Goal: Task Accomplishment & Management: Manage account settings

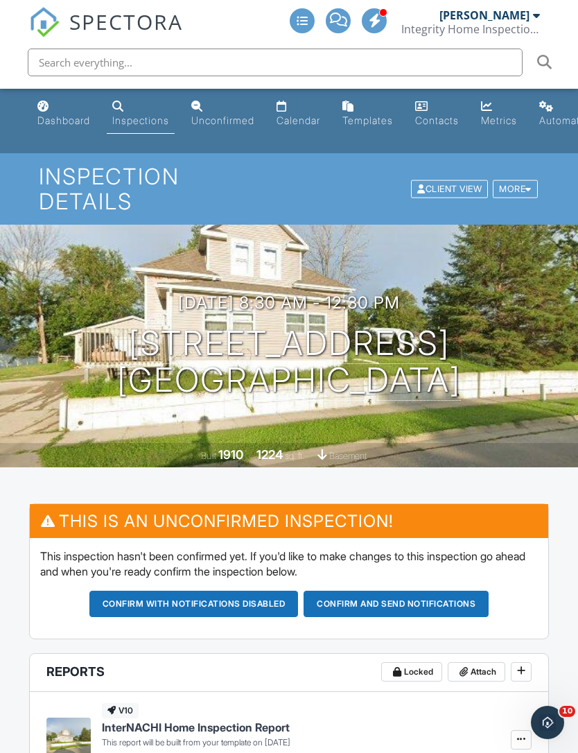
click at [65, 112] on link "Dashboard" at bounding box center [64, 114] width 64 height 40
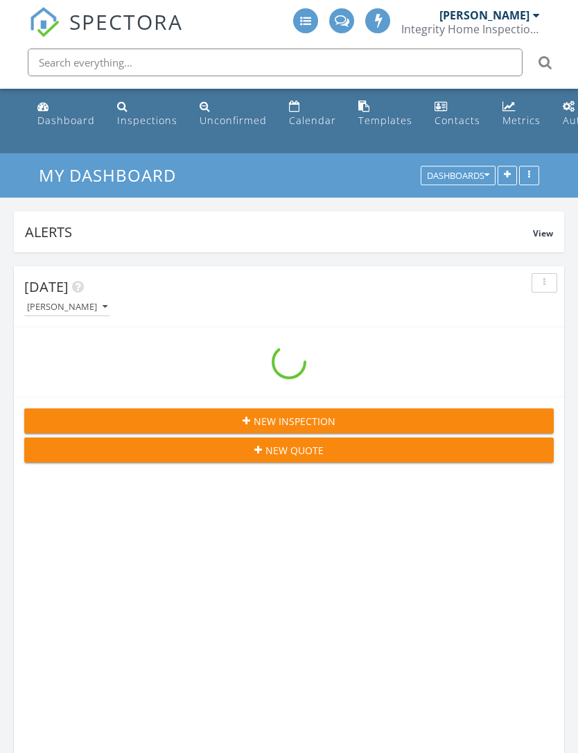
scroll to position [2996, 579]
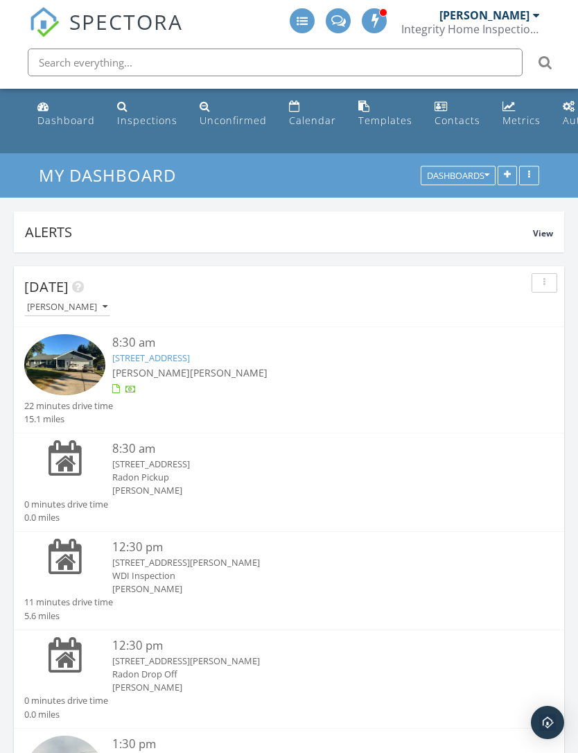
click at [44, 305] on div "[PERSON_NAME]" at bounding box center [67, 307] width 80 height 10
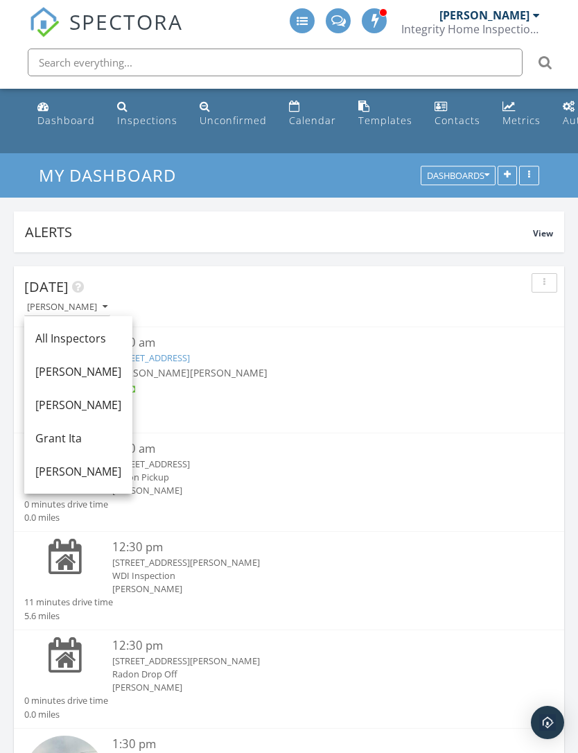
click at [44, 339] on div "All Inspectors" at bounding box center [78, 338] width 86 height 17
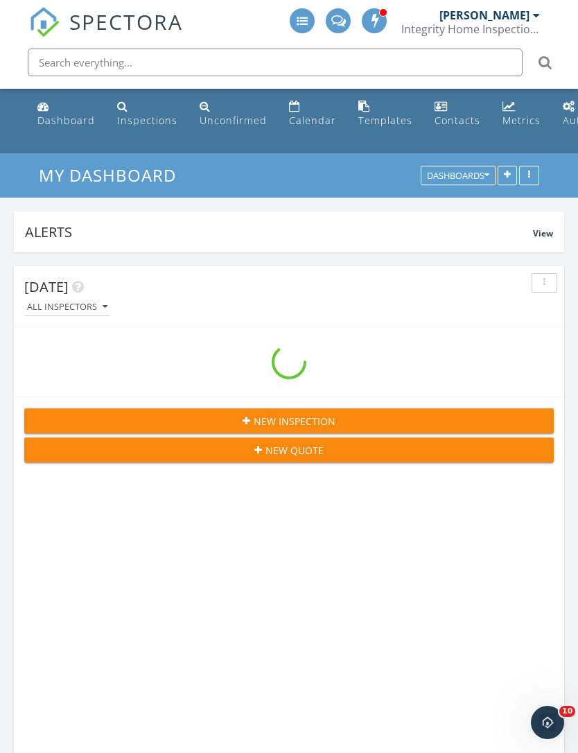
scroll to position [0, 0]
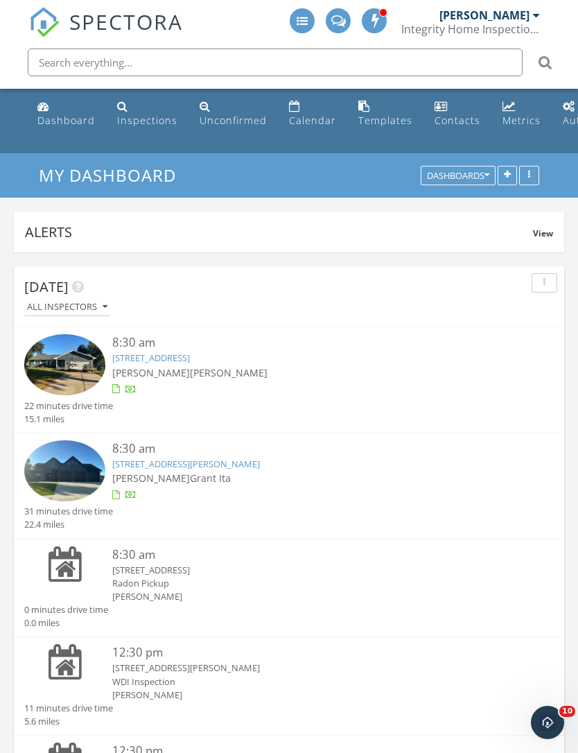
click at [84, 467] on img at bounding box center [64, 470] width 81 height 61
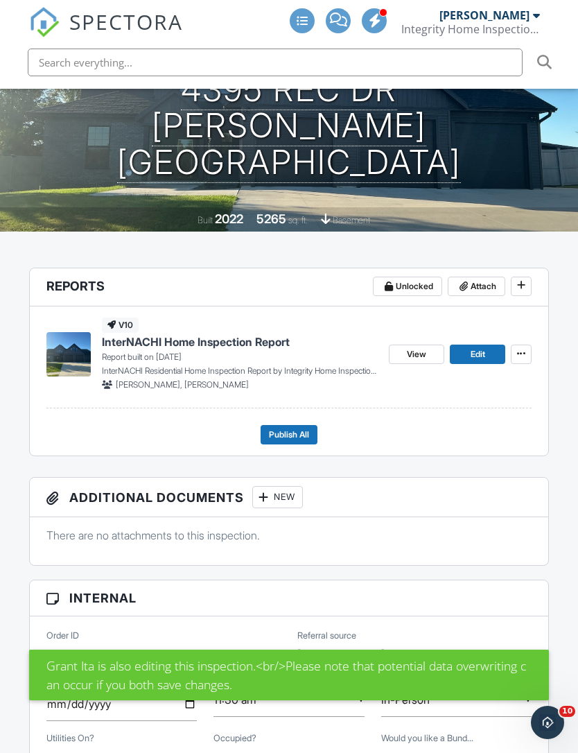
click at [415, 345] on link "View" at bounding box center [416, 354] width 55 height 19
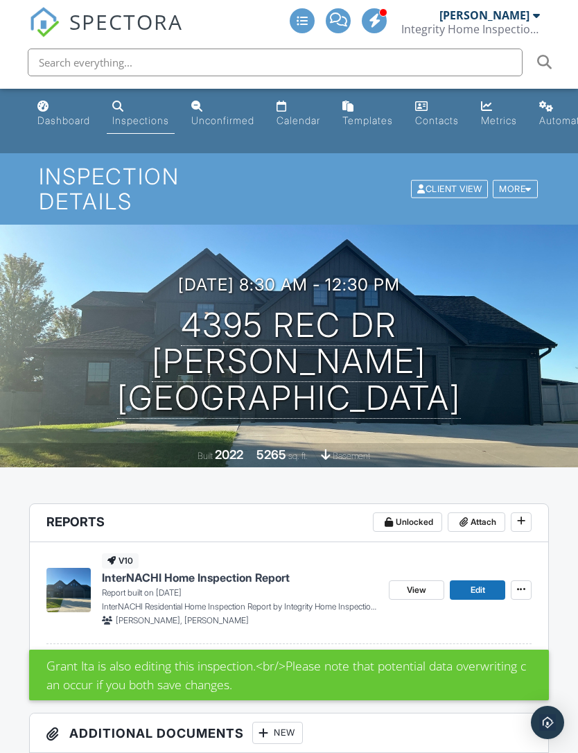
click at [418, 583] on span "View" at bounding box center [416, 590] width 19 height 14
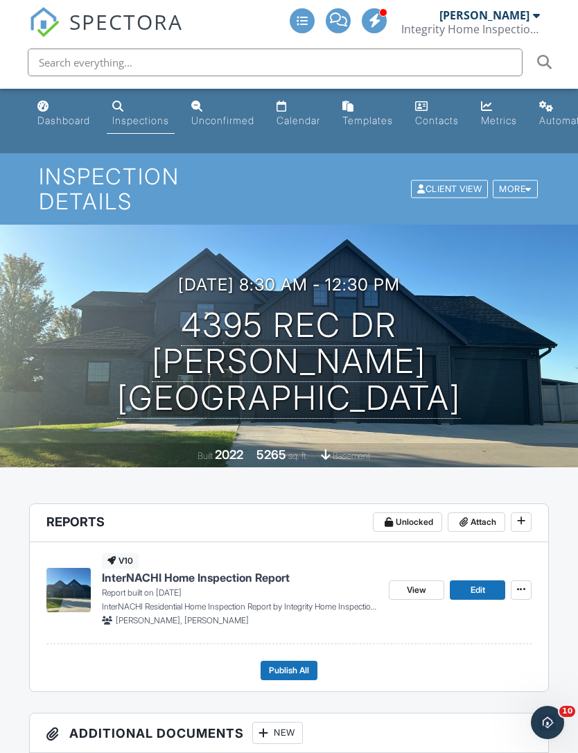
click at [62, 123] on div "Dashboard" at bounding box center [63, 120] width 53 height 12
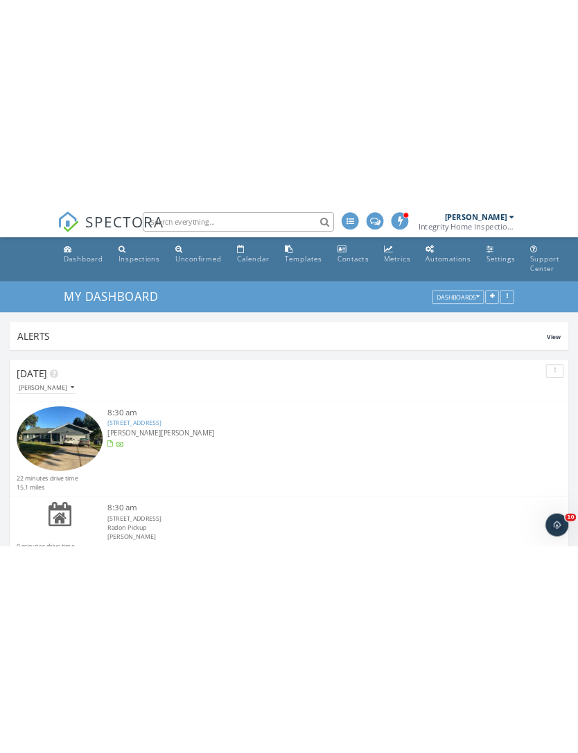
scroll to position [2996, 579]
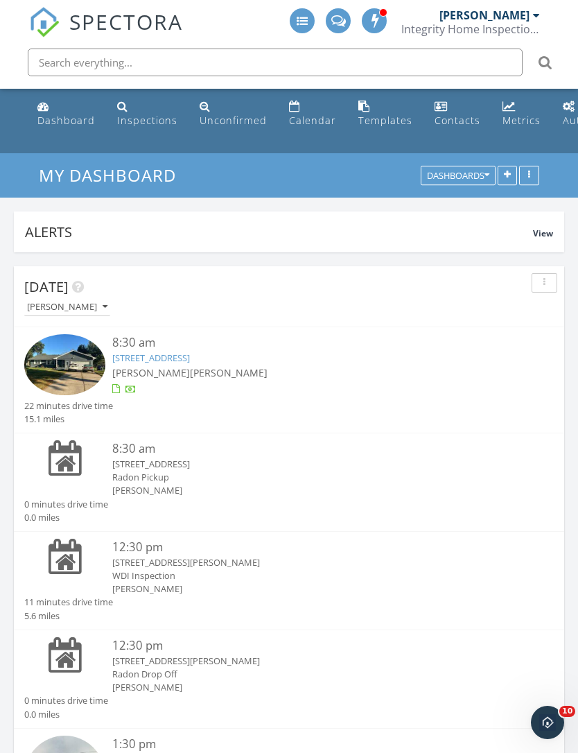
click at [301, 112] on link "Calendar" at bounding box center [313, 114] width 58 height 40
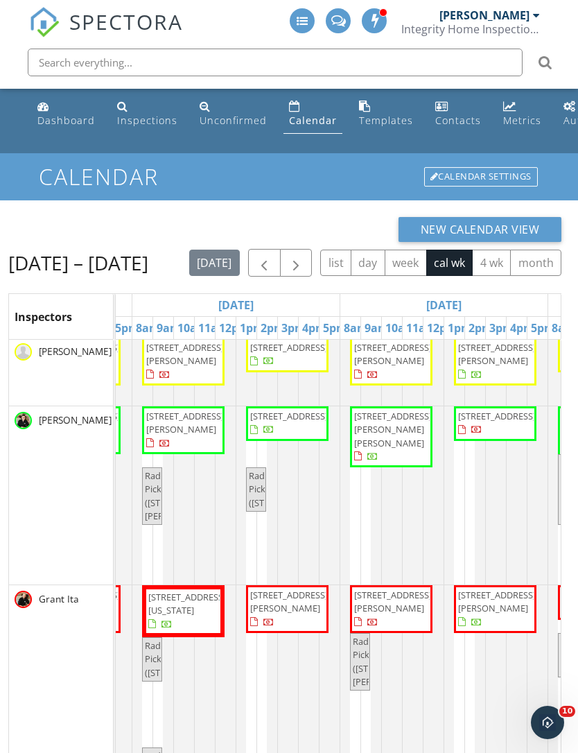
click at [306, 257] on button "button" at bounding box center [296, 263] width 33 height 28
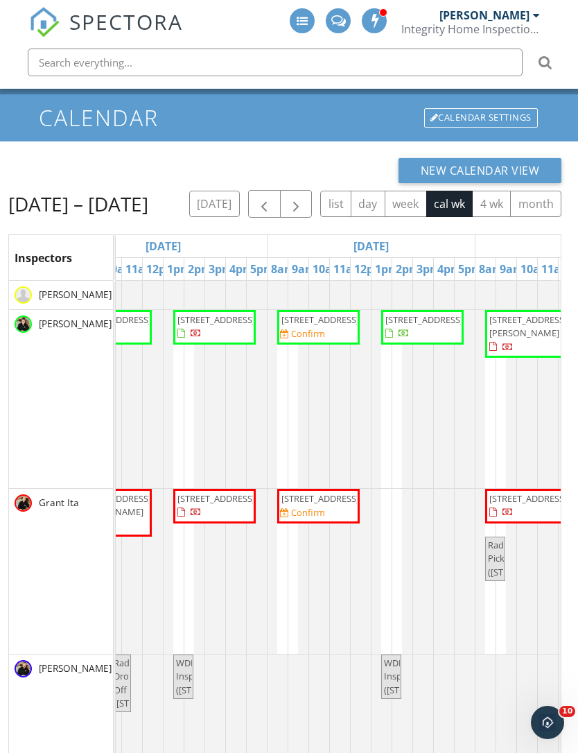
click at [392, 511] on td at bounding box center [381, 612] width 21 height 662
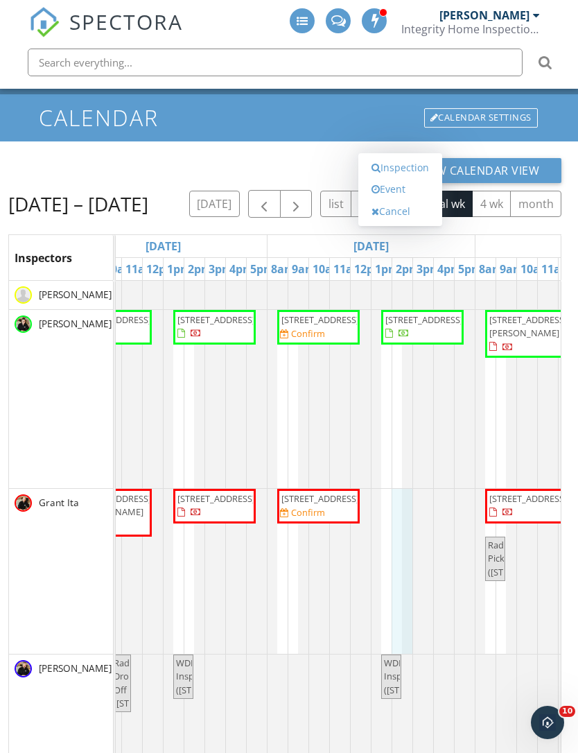
click at [406, 200] on link "Event" at bounding box center [400, 189] width 71 height 22
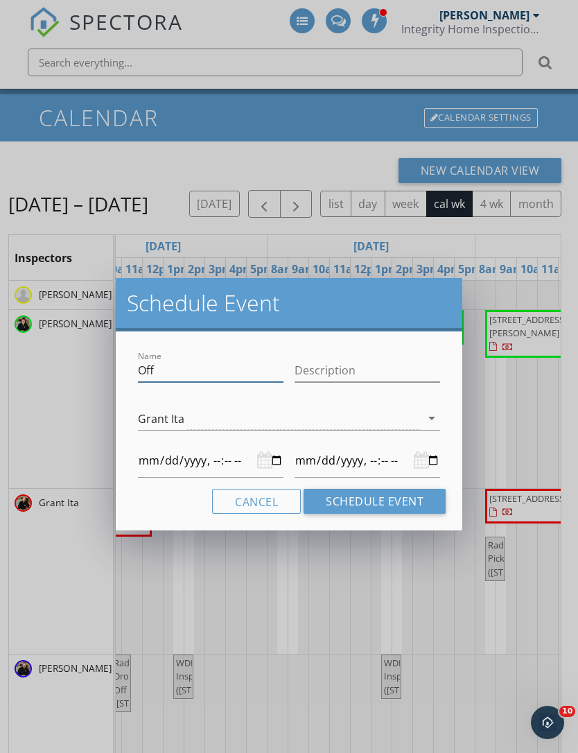
click at [163, 361] on input "Off" at bounding box center [211, 370] width 146 height 23
click at [167, 365] on input "Off" at bounding box center [211, 370] width 146 height 23
type input "Of"
type input "2025-10-07T14:00"
type input "2025-10-07T15:00"
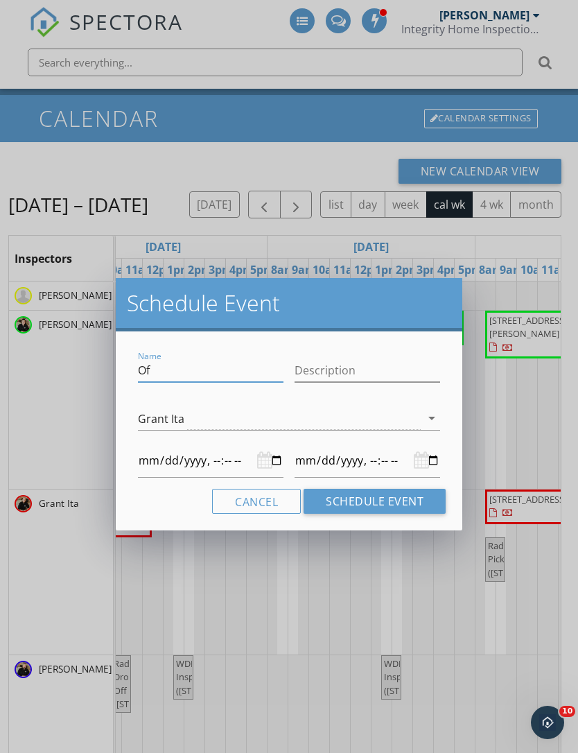
type input "O"
type input "2025-10-07T14:00"
type input "2025-10-07T15:00"
type input "2025-10-07T14:00"
type input "2025-10-07T15:00"
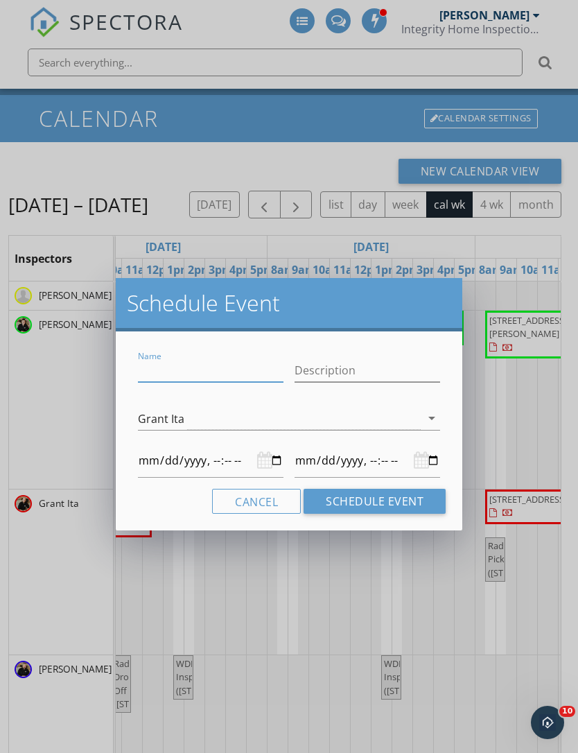
type input "E"
type input "2025-10-07T14:00"
type input "2025-10-07T15:00"
type input "El"
type input "2025-10-07T14:00"
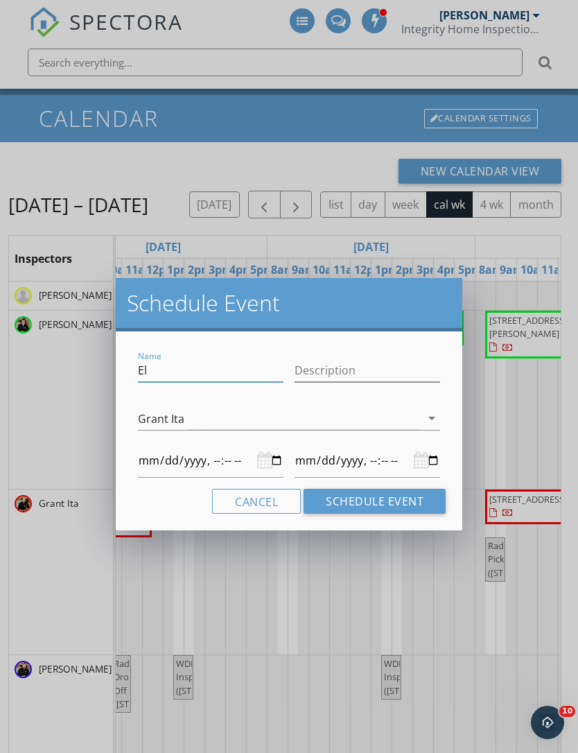
type input "2025-10-07T15:00"
type input "Ell"
type input "2025-10-07T14:00"
type input "2025-10-07T15:00"
type input "Elle"
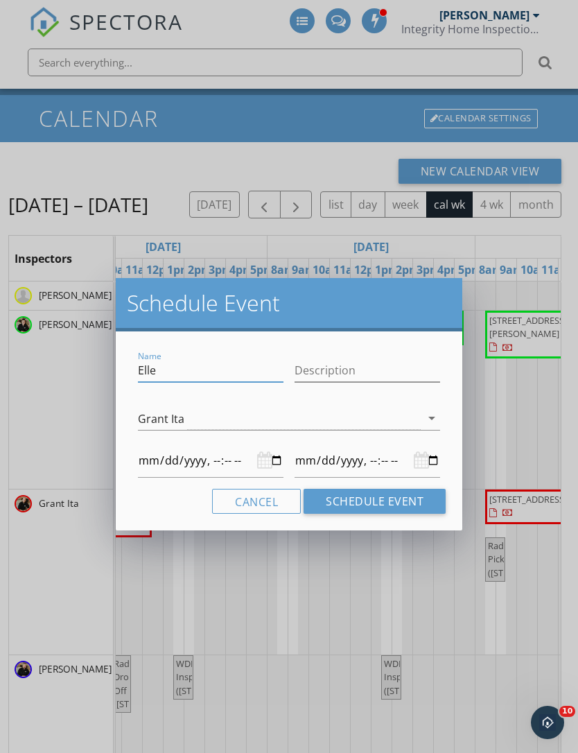
type input "2025-10-07T14:00"
type input "2025-10-07T15:00"
type input "Ellen"
type input "2025-10-07T14:00"
type input "2025-10-07T15:00"
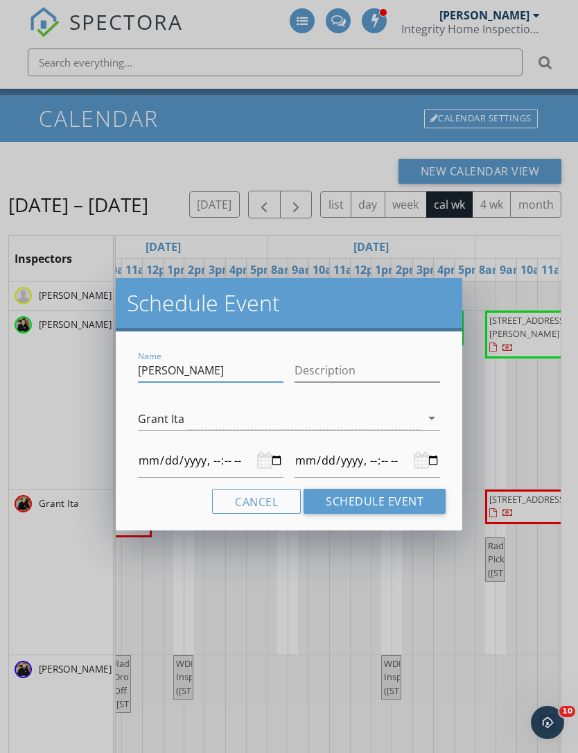
type input "Ellen"
type input "2025-10-07T14:00"
type input "2025-10-07T15:00"
type input "Ellen F"
type input "2025-10-07T14:00"
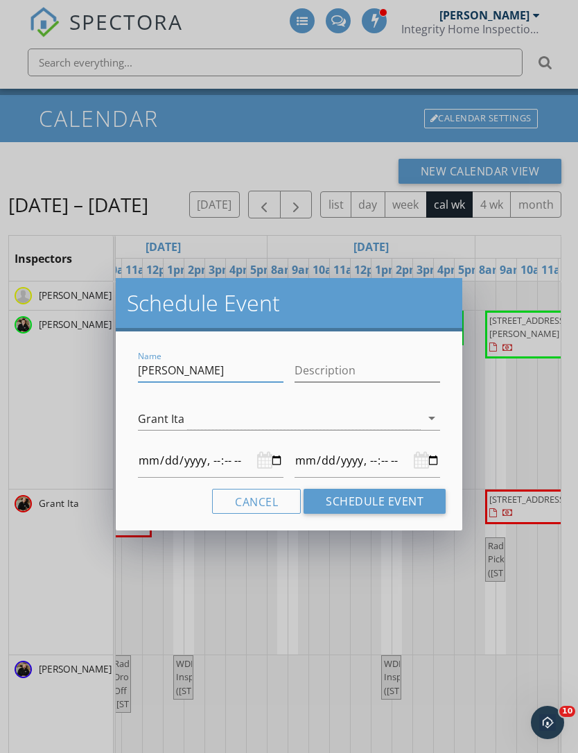
type input "2025-10-07T15:00"
type input "Ellen F"
type input "2025-10-07T14:00"
type input "2025-10-07T15:00"
type input "Ellen F I"
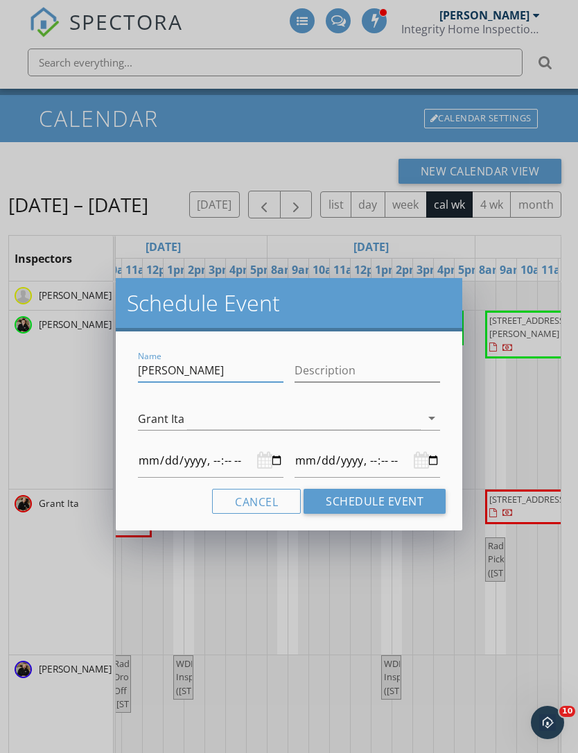
type input "2025-10-07T14:00"
type input "2025-10-07T15:00"
type input "Ellen F In"
type input "2025-10-07T14:00"
type input "2025-10-07T15:00"
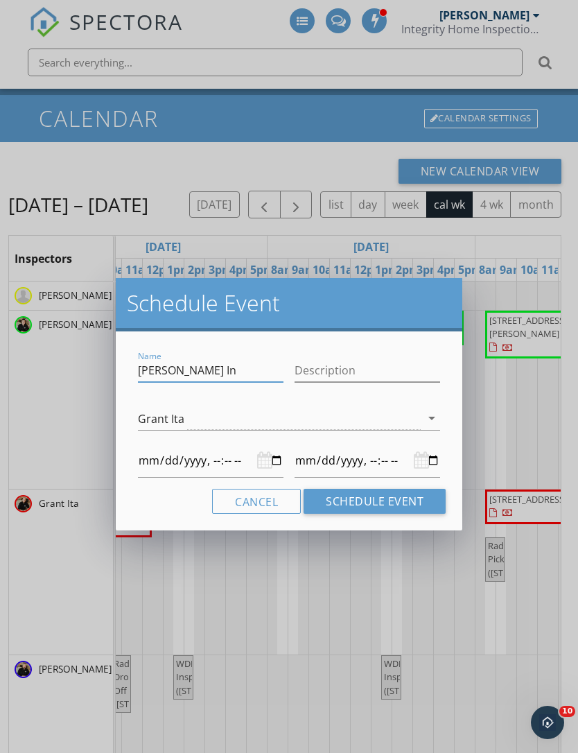
type input "Ellen F Ins"
type input "2025-10-07T14:00"
type input "2025-10-07T15:00"
type input "Ellen F Insp"
type input "2025-10-07T14:00"
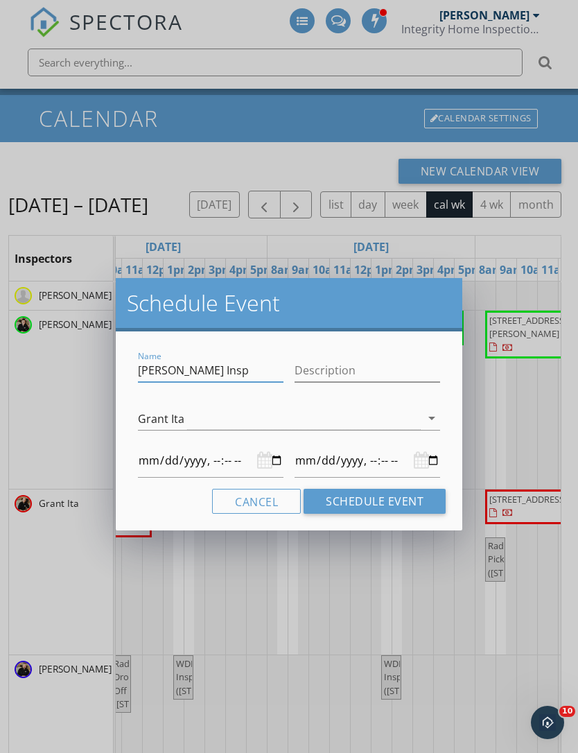
type input "2025-10-07T15:00"
type input "Ellen F Inspe"
type input "2025-10-07T14:00"
type input "2025-10-07T15:00"
type input "Ellen F Inspec"
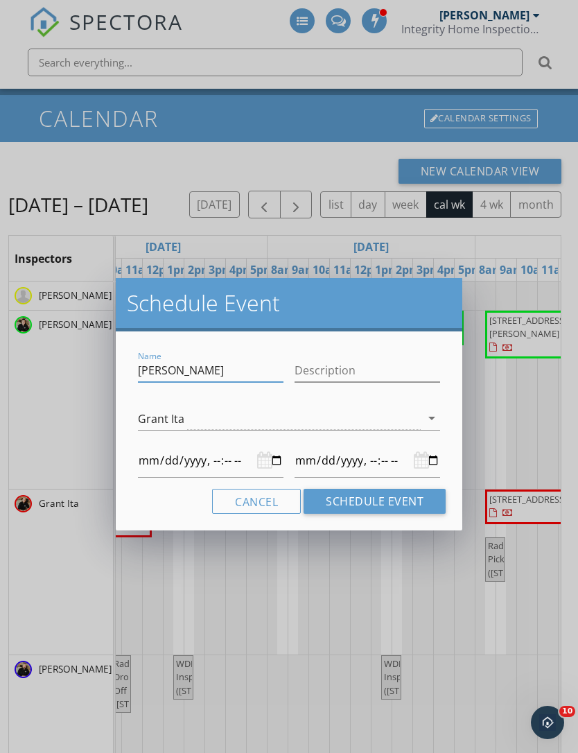
type input "2025-10-07T14:00"
type input "2025-10-07T15:00"
type input "Ellen F Inspect"
type input "2025-10-07T14:00"
type input "2025-10-07T15:00"
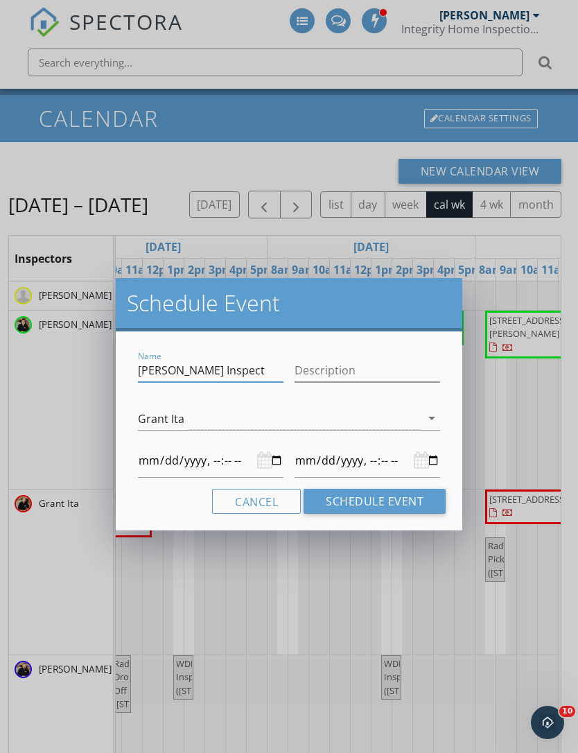
type input "Ellen F Inspecti"
type input "2025-10-07T14:00"
type input "2025-10-07T15:00"
type input "Ellen F Inspectio"
type input "2025-10-07T14:00"
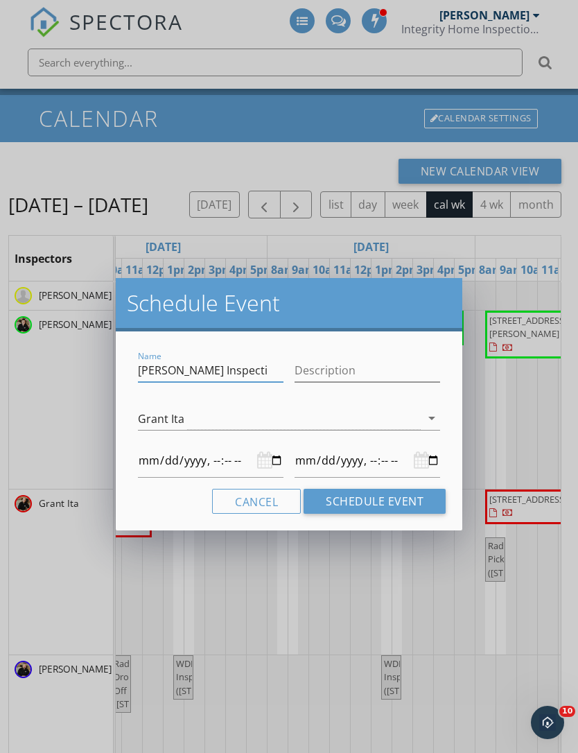
type input "2025-10-07T15:00"
type input "Ellen F Inspection"
type input "2025-10-07T14:00"
type input "2025-10-07T15:00"
type input "Ellen F Inspection"
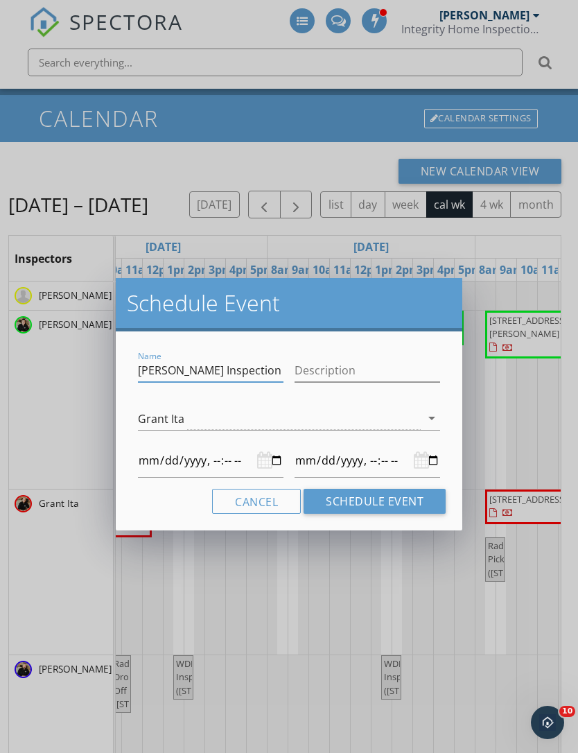
click at [390, 503] on button "Schedule Event" at bounding box center [375, 501] width 142 height 25
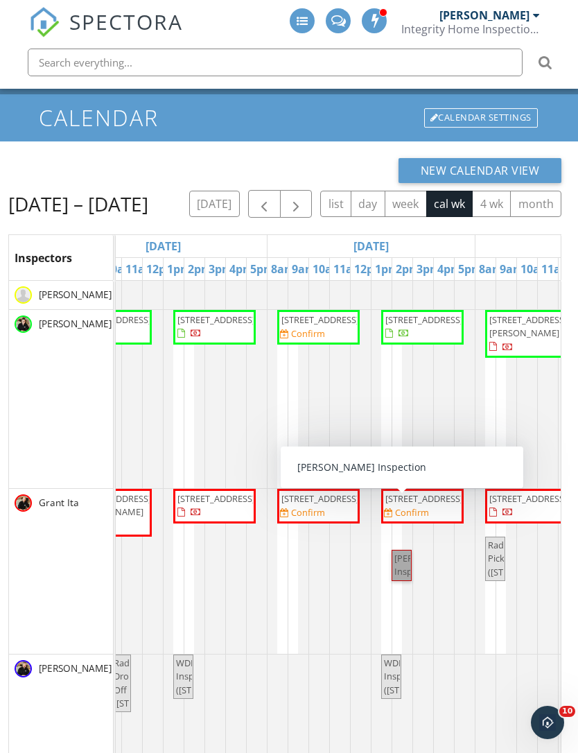
click at [0, 0] on div at bounding box center [0, 0] width 0 height 0
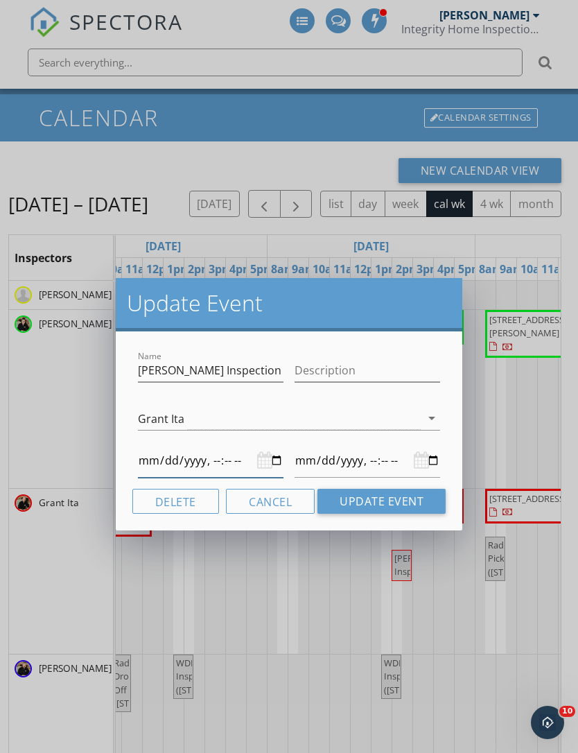
click at [199, 460] on input "datetime-local" at bounding box center [211, 461] width 146 height 34
type input "2025-10-07T09:00"
type input "2025-10-07T10:00"
click at [159, 420] on div "Grant Ita" at bounding box center [161, 419] width 46 height 12
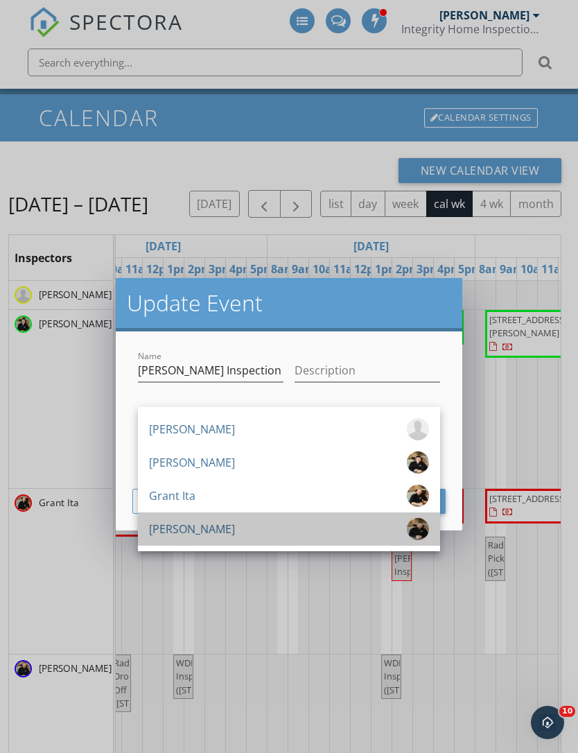
click at [162, 528] on div "[PERSON_NAME]" at bounding box center [192, 529] width 86 height 22
type input "2025-10-07T09:00"
type input "2025-10-07T10:00"
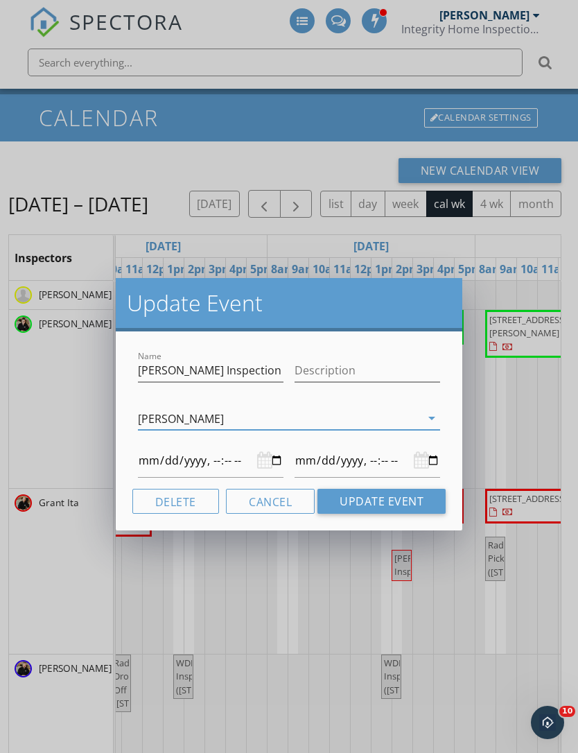
click at [405, 502] on button "Update Event" at bounding box center [382, 501] width 128 height 25
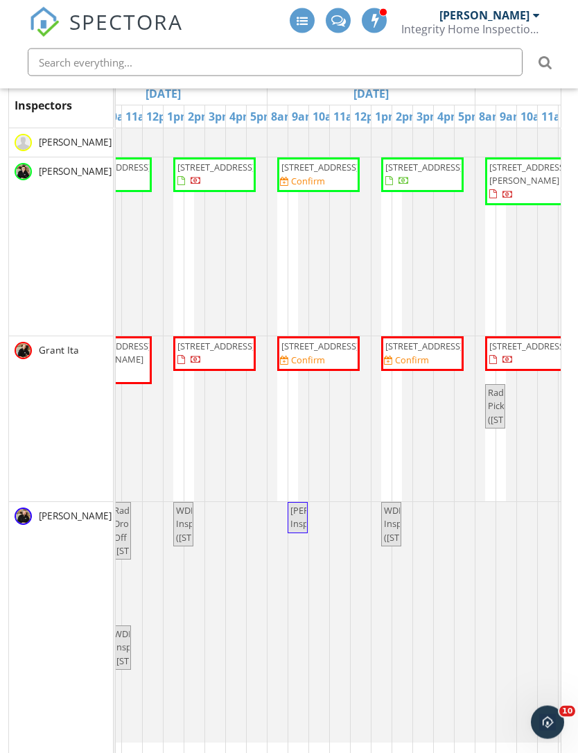
scroll to position [211, 0]
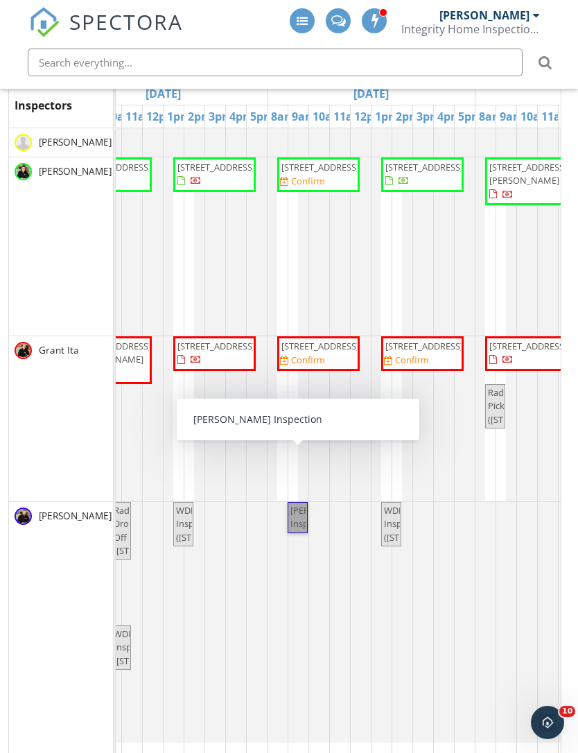
click at [0, 0] on div at bounding box center [0, 0] width 0 height 0
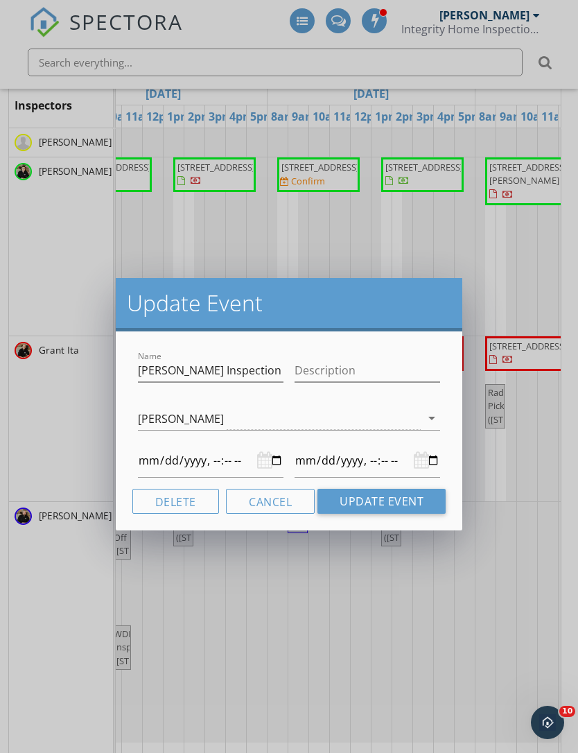
click at [163, 417] on div "[PERSON_NAME]" at bounding box center [181, 419] width 86 height 12
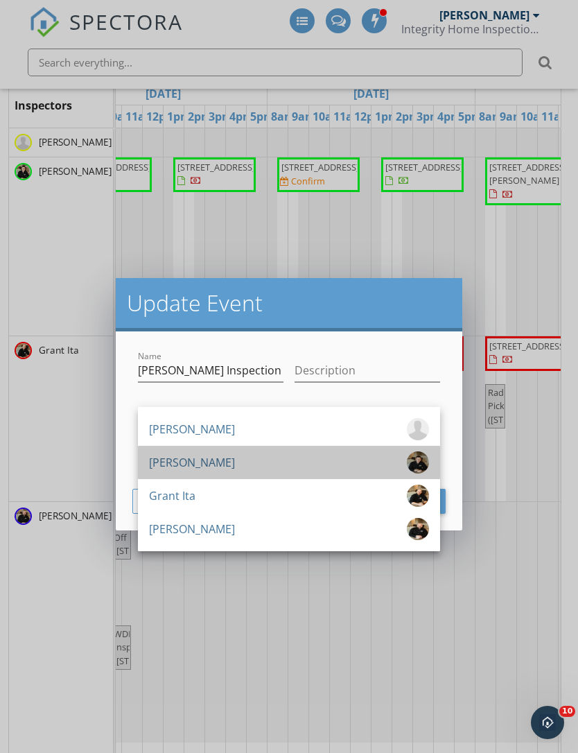
click at [162, 463] on div "[PERSON_NAME]" at bounding box center [192, 462] width 86 height 22
type input "2025-10-07T09:00"
type input "2025-10-07T10:00"
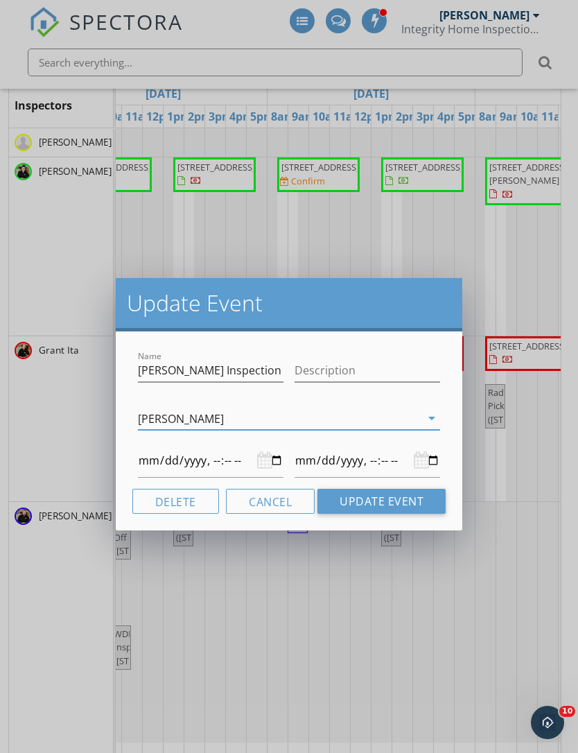
click at [395, 506] on button "Update Event" at bounding box center [382, 501] width 128 height 25
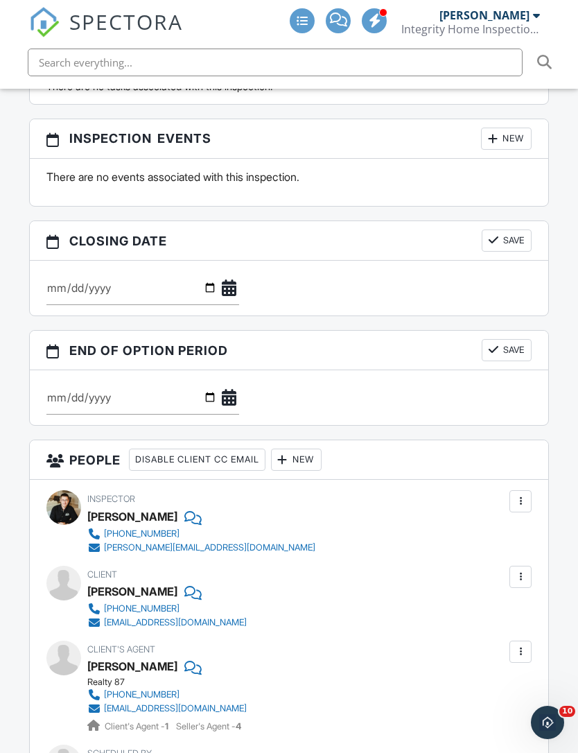
scroll to position [1803, 0]
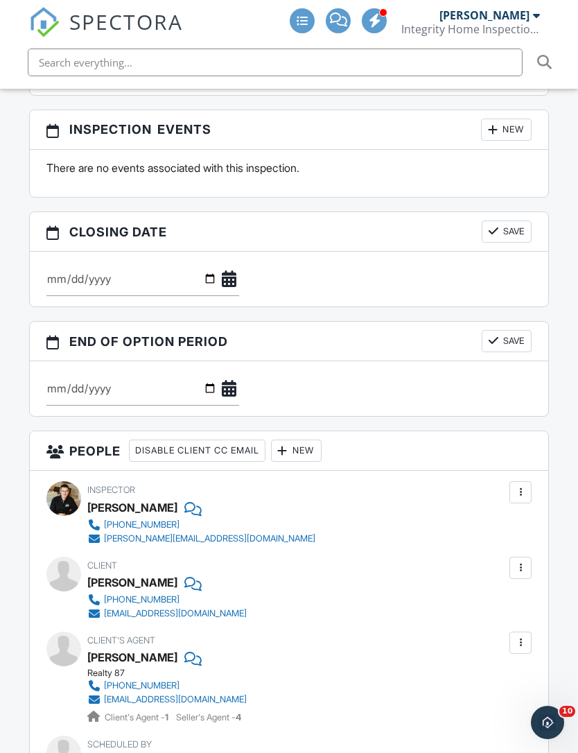
click at [319, 440] on div "New" at bounding box center [296, 451] width 51 height 22
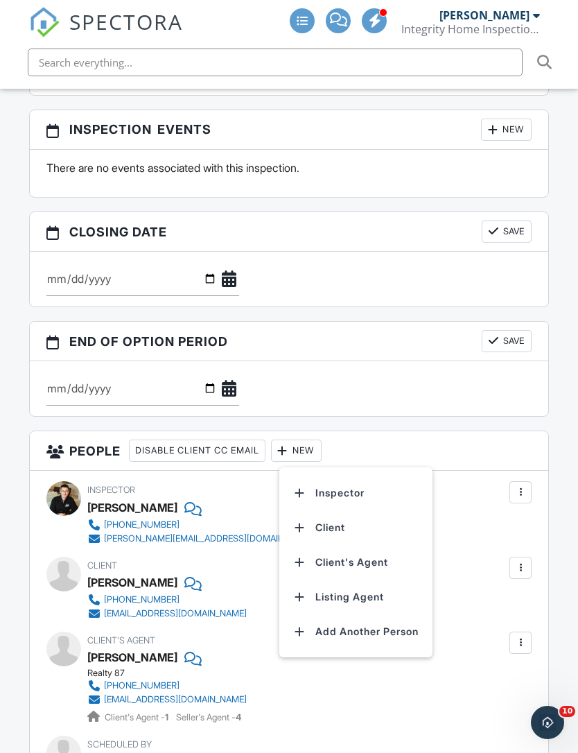
click at [351, 476] on li "Inspector" at bounding box center [356, 493] width 137 height 35
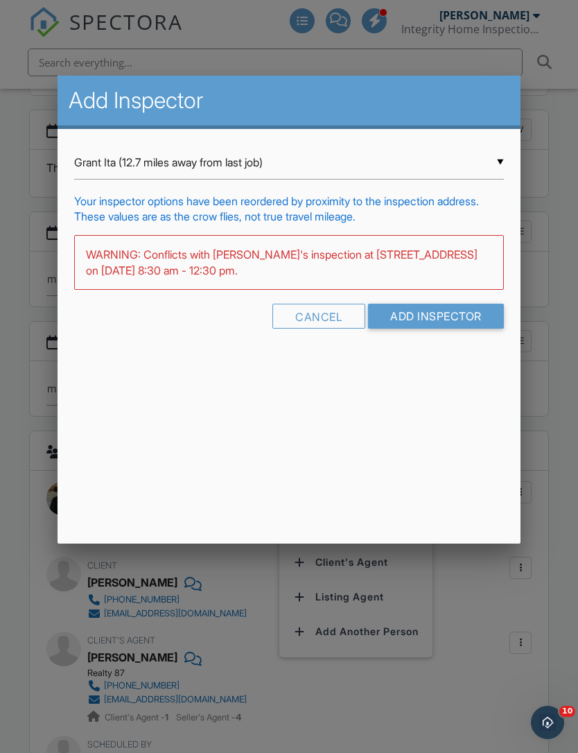
click at [429, 158] on input "Grant Ita (12.7 miles away from last job)" at bounding box center [288, 163] width 429 height 34
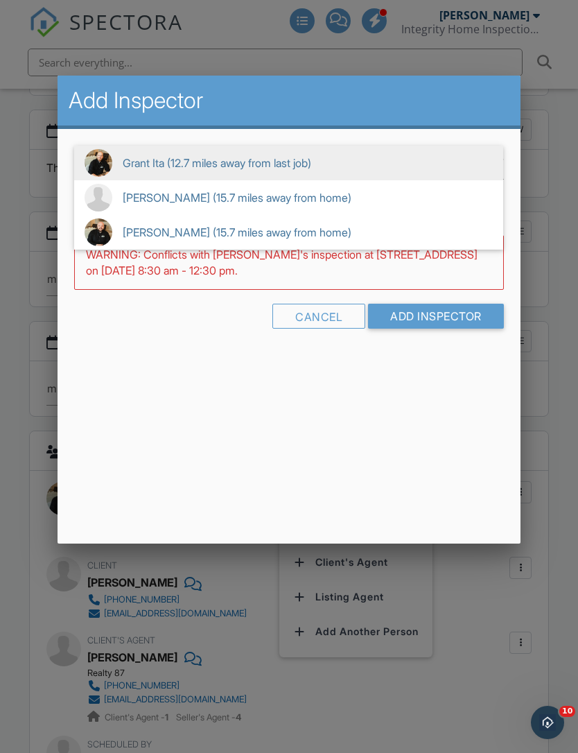
click at [356, 238] on span "[PERSON_NAME] (15.7 miles away from home)" at bounding box center [288, 232] width 429 height 35
type input "Josh Redenbaugh (15.7 miles away from home)"
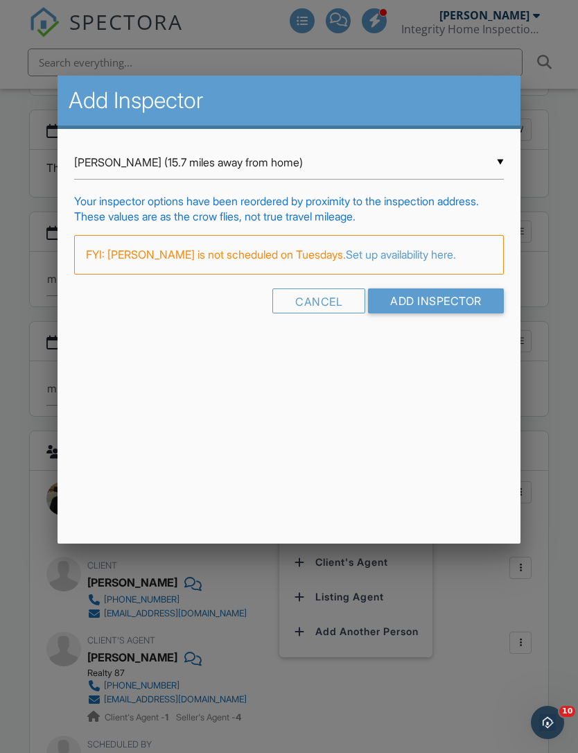
click at [427, 313] on input "Add Inspector" at bounding box center [436, 300] width 136 height 25
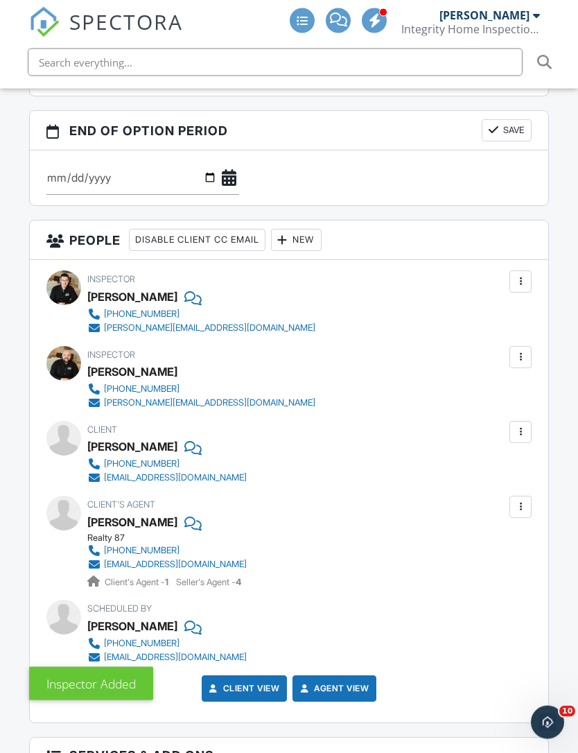
scroll to position [2028, 0]
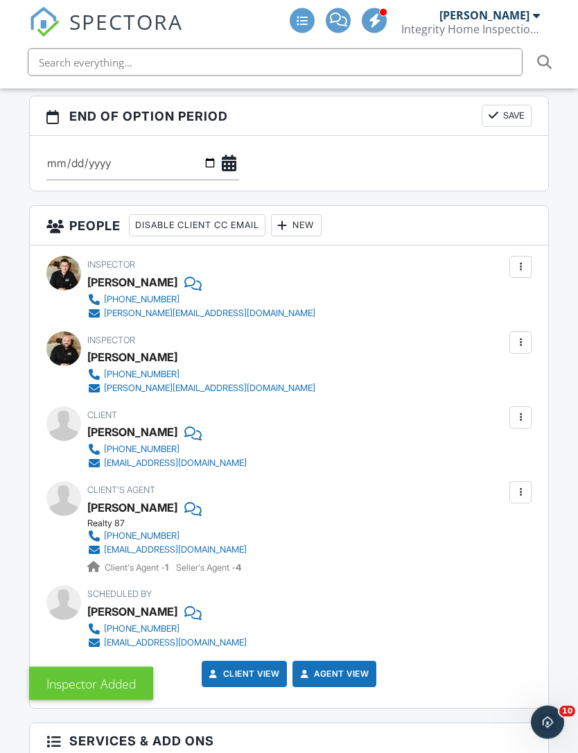
click at [530, 257] on div at bounding box center [521, 268] width 22 height 22
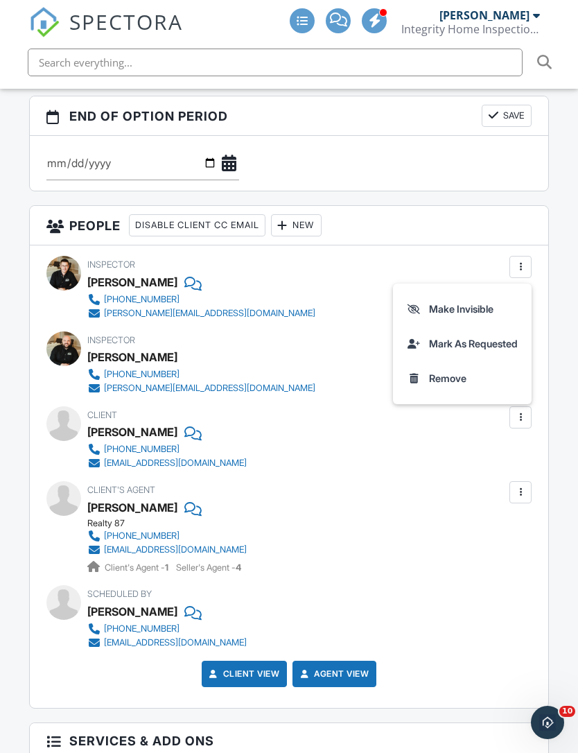
click at [440, 361] on li "Remove" at bounding box center [462, 378] width 122 height 35
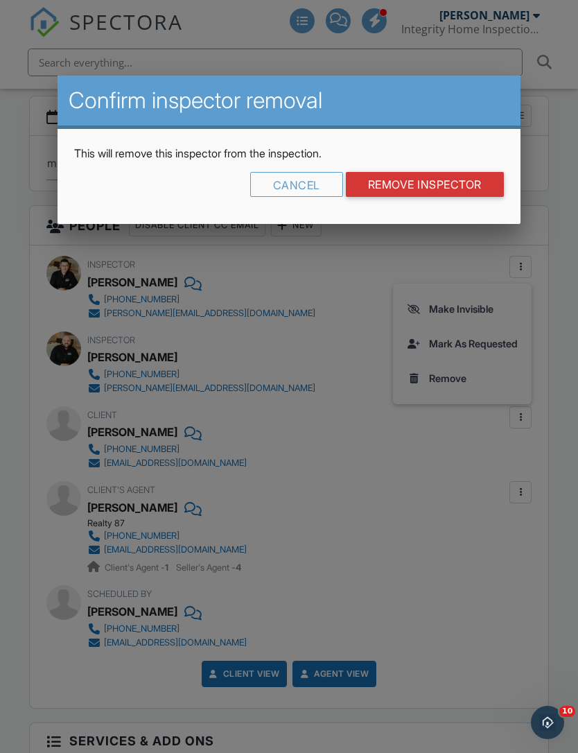
click at [453, 185] on input "Remove Inspector" at bounding box center [425, 184] width 158 height 25
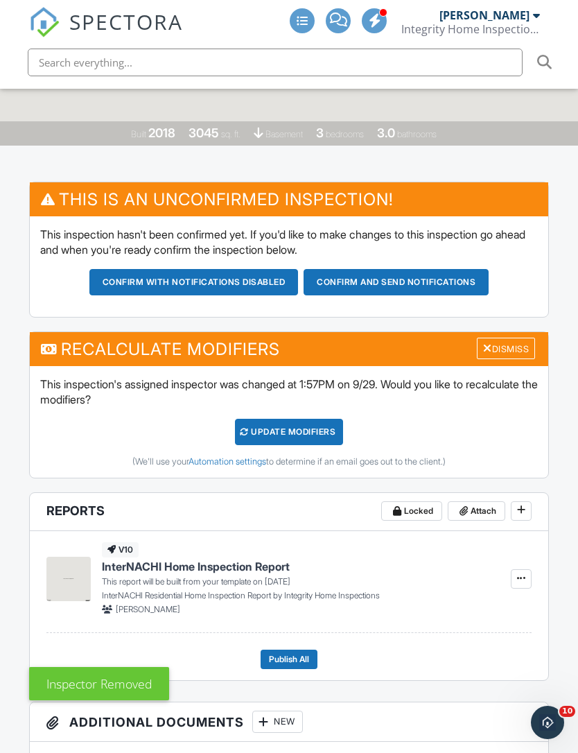
click at [313, 419] on div "UPDATE Modifiers" at bounding box center [289, 432] width 109 height 26
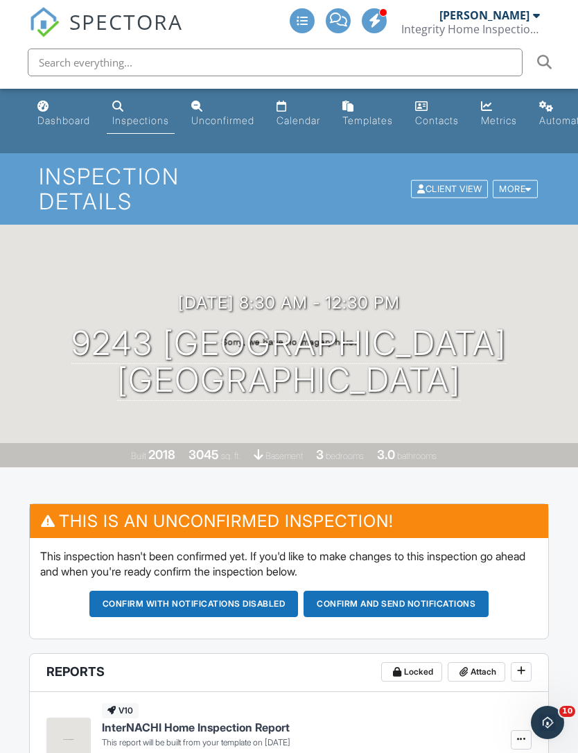
click at [316, 126] on div "Calendar" at bounding box center [299, 120] width 44 height 12
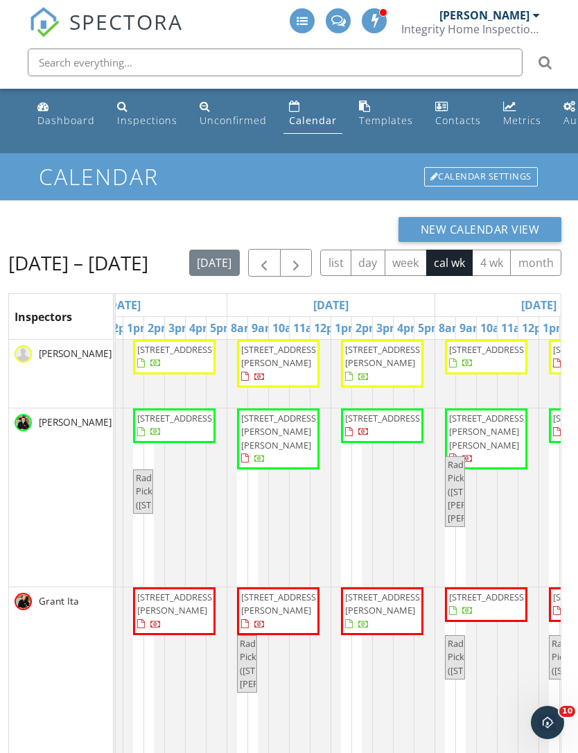
click at [310, 262] on button "button" at bounding box center [296, 263] width 33 height 28
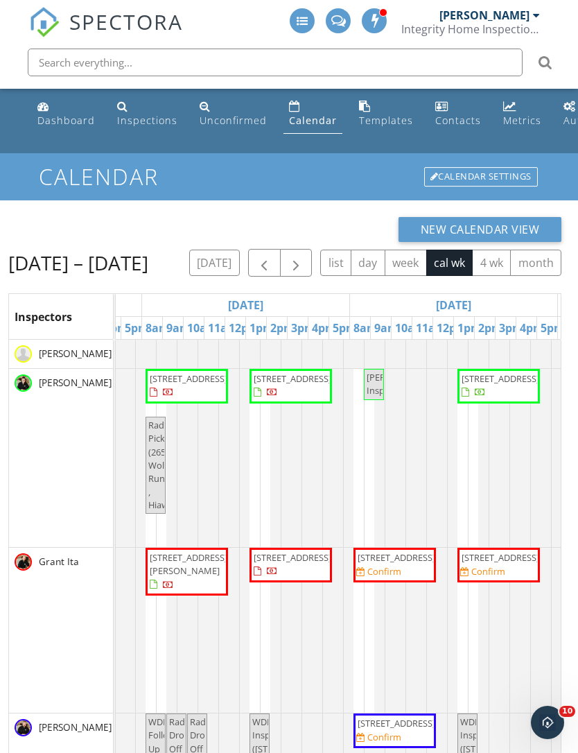
scroll to position [0, 231]
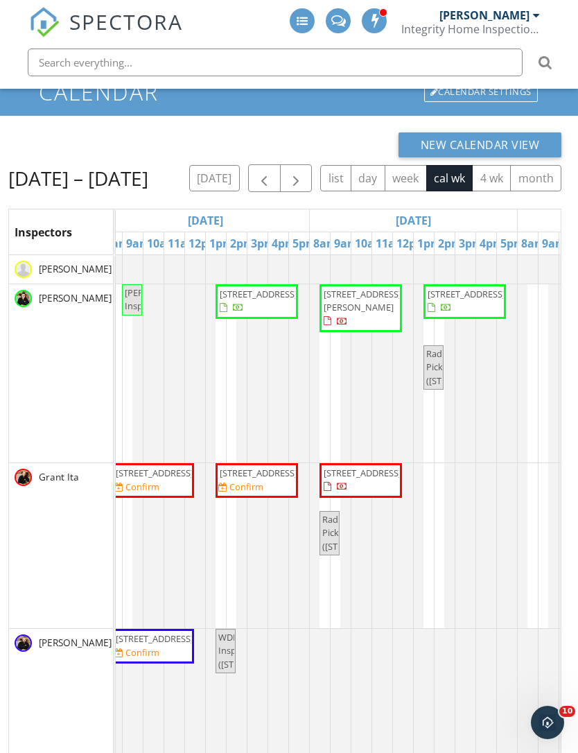
click at [63, 180] on h2 "Oct 5 – 11, 2025" at bounding box center [78, 178] width 140 height 28
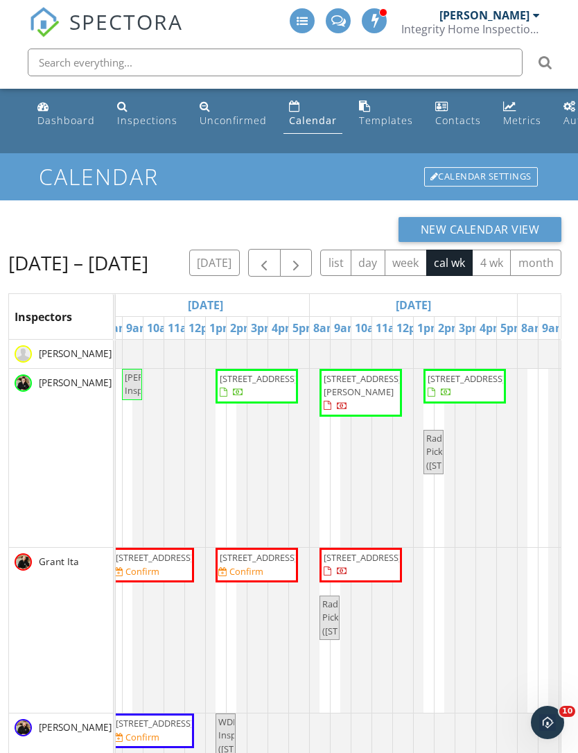
click at [57, 123] on div "Dashboard" at bounding box center [66, 120] width 58 height 13
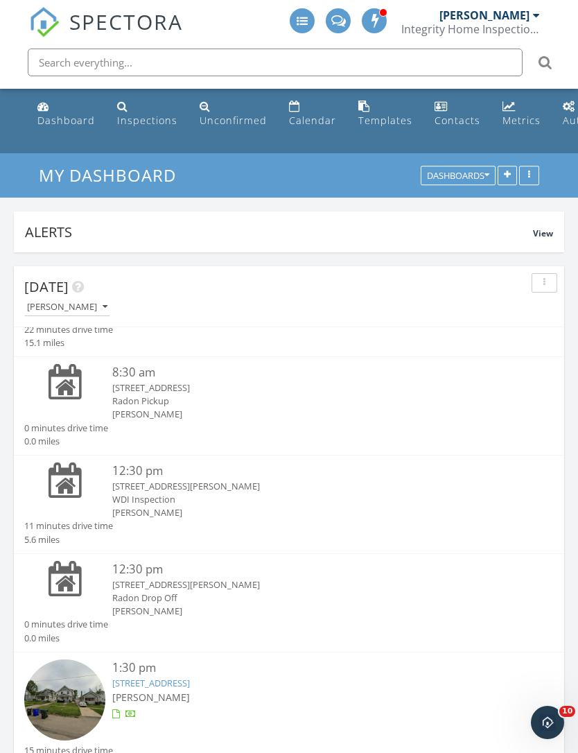
click at [301, 119] on div "Calendar" at bounding box center [312, 120] width 47 height 13
